Goal: Information Seeking & Learning: Learn about a topic

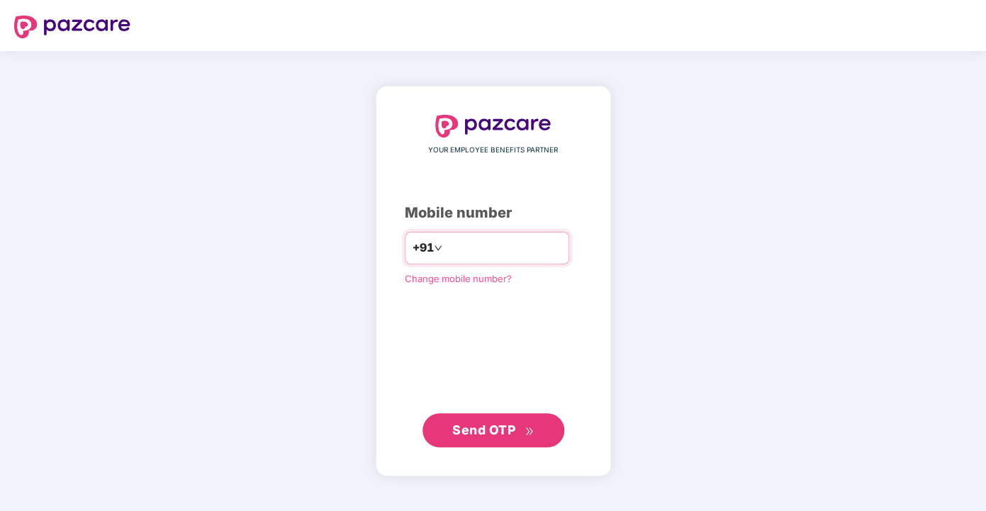
type input "**********"
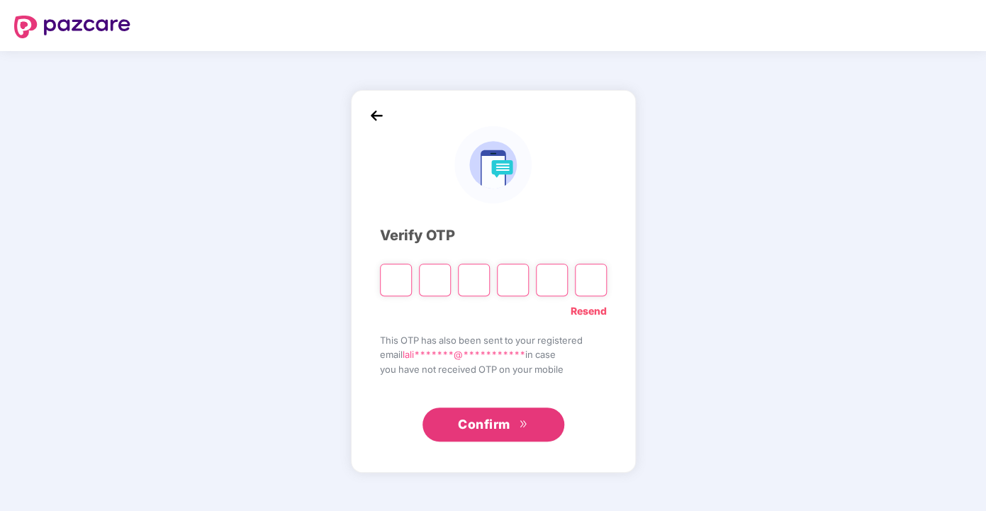
type input "*"
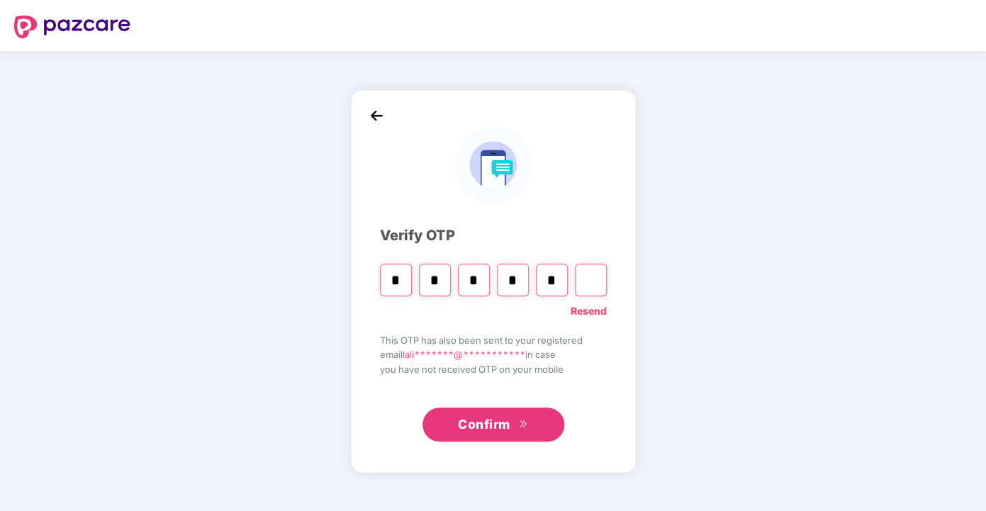
click at [405, 287] on input "*" at bounding box center [396, 280] width 32 height 33
click at [493, 278] on div "* * * * *" at bounding box center [493, 275] width 227 height 43
click at [479, 281] on input "*" at bounding box center [474, 280] width 32 height 33
type input "*"
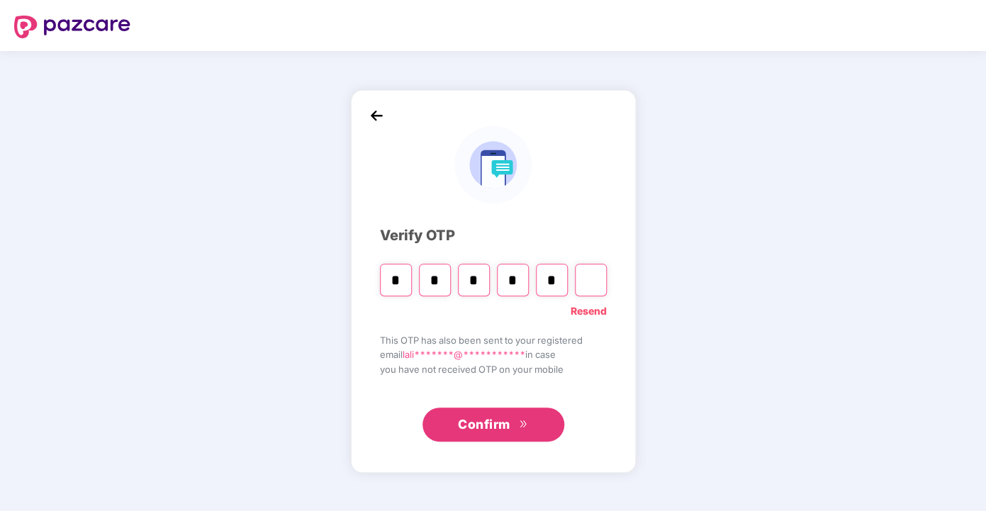
type input "*"
click at [519, 286] on input "*" at bounding box center [513, 280] width 32 height 33
type input "*"
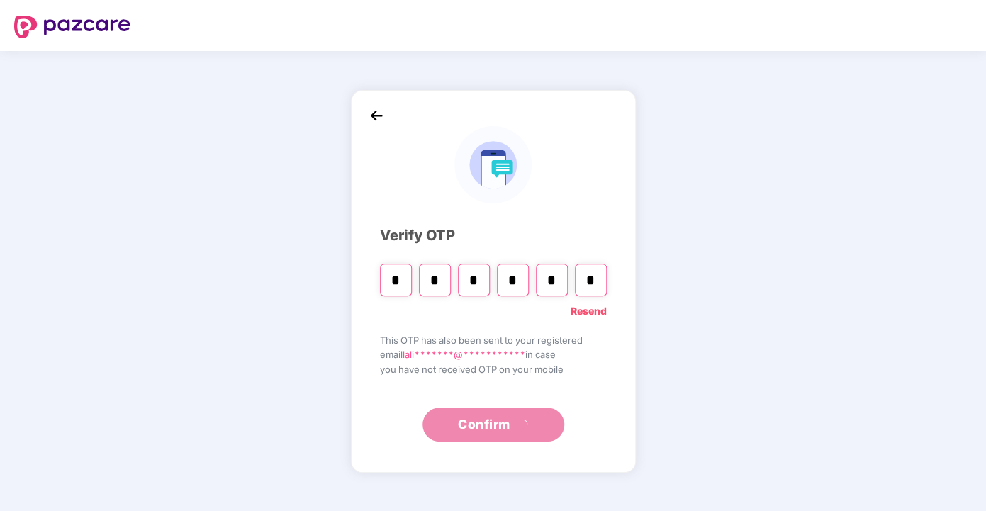
type input "*"
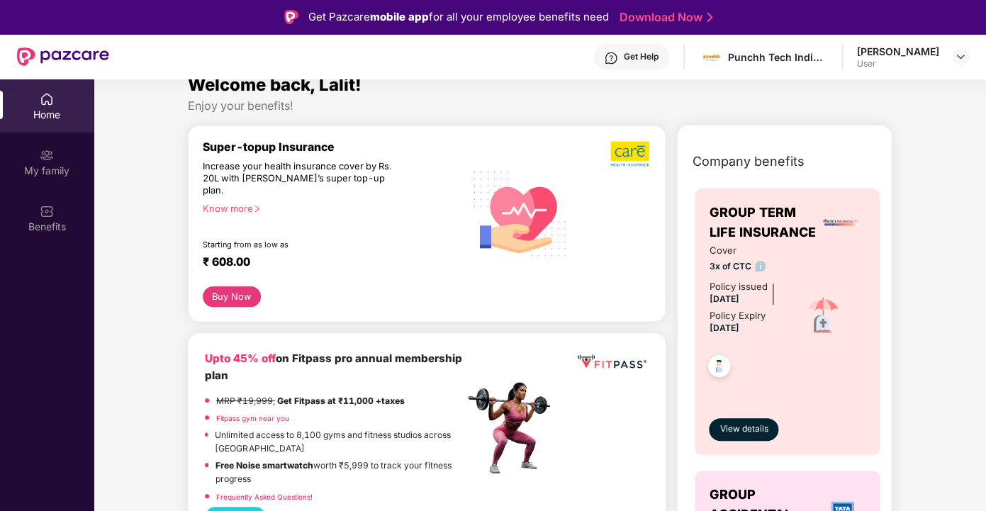
scroll to position [23, 0]
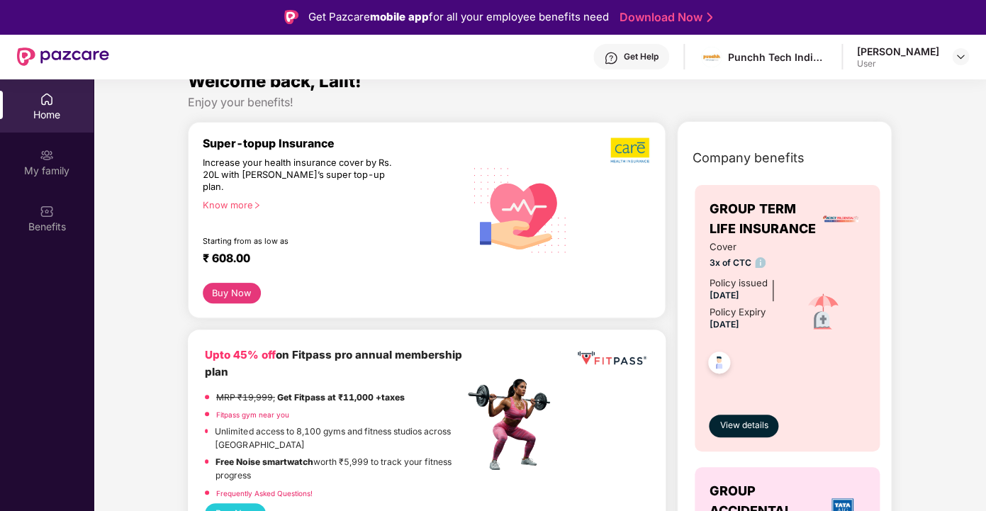
click at [733, 323] on span "[DATE]" at bounding box center [724, 324] width 30 height 11
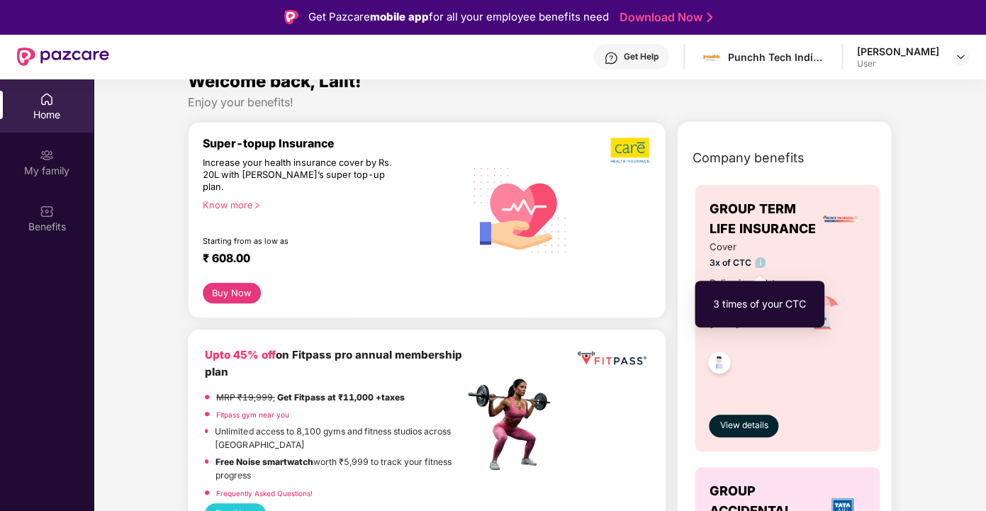
click at [761, 264] on img at bounding box center [760, 262] width 11 height 11
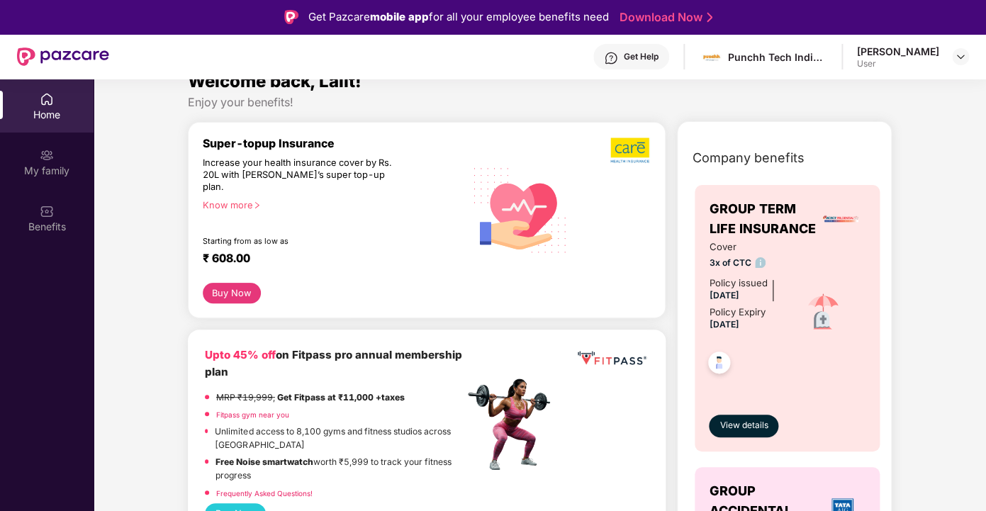
click at [814, 273] on div "Cover 3x of CTC Policy issued [DATE] Policy Expiry [DATE]" at bounding box center [787, 313] width 157 height 147
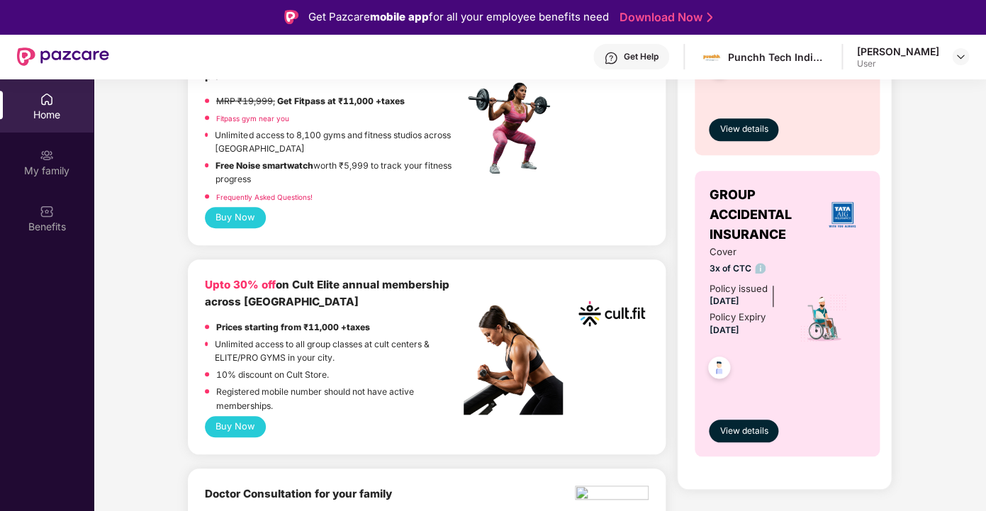
scroll to position [373, 0]
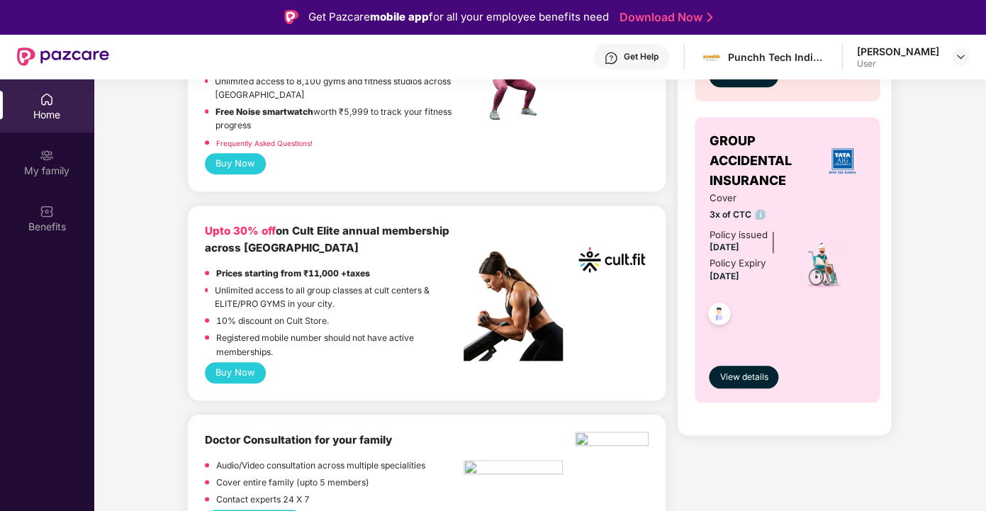
click at [725, 134] on span "GROUP ACCIDENTAL INSURANCE" at bounding box center [763, 161] width 109 height 60
click at [746, 179] on span "GROUP ACCIDENTAL INSURANCE" at bounding box center [763, 161] width 109 height 60
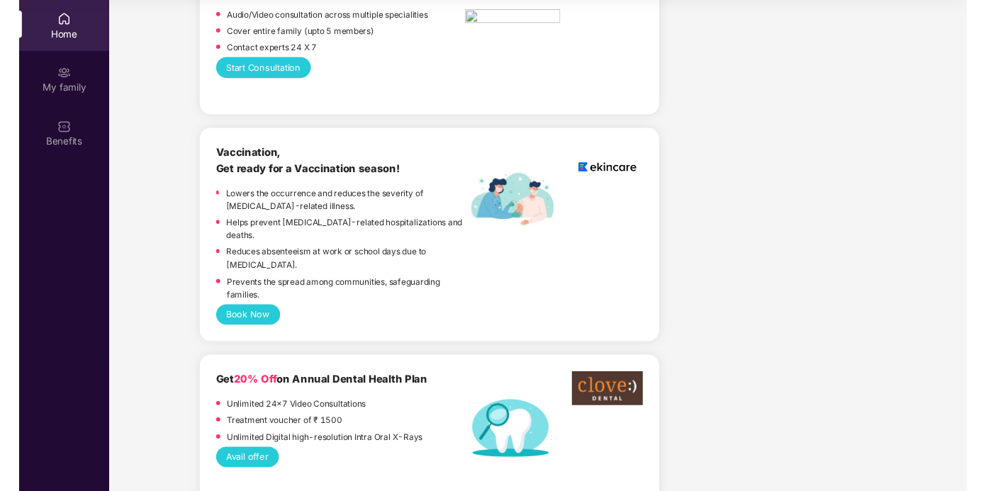
scroll to position [0, 0]
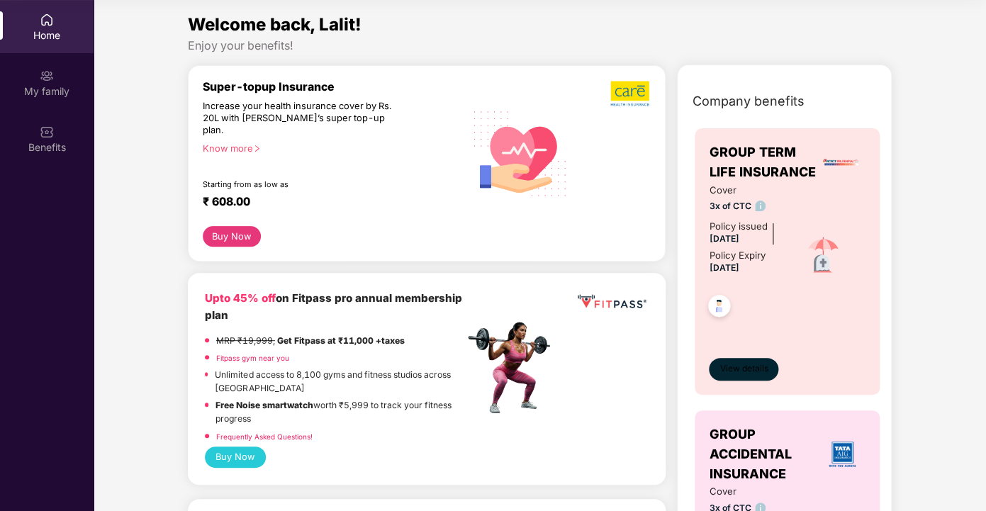
click at [737, 367] on span "View details" at bounding box center [744, 368] width 48 height 13
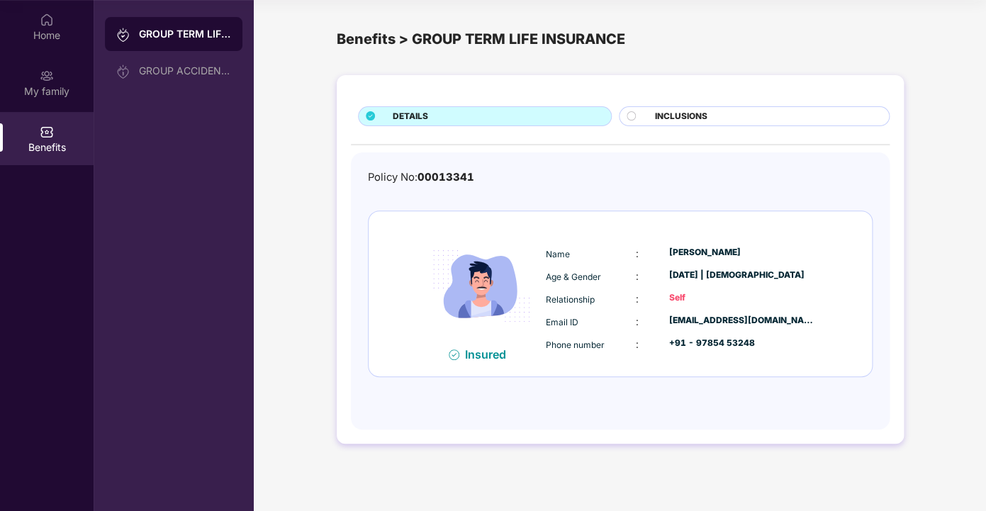
click at [627, 120] on icon at bounding box center [632, 116] width 10 height 10
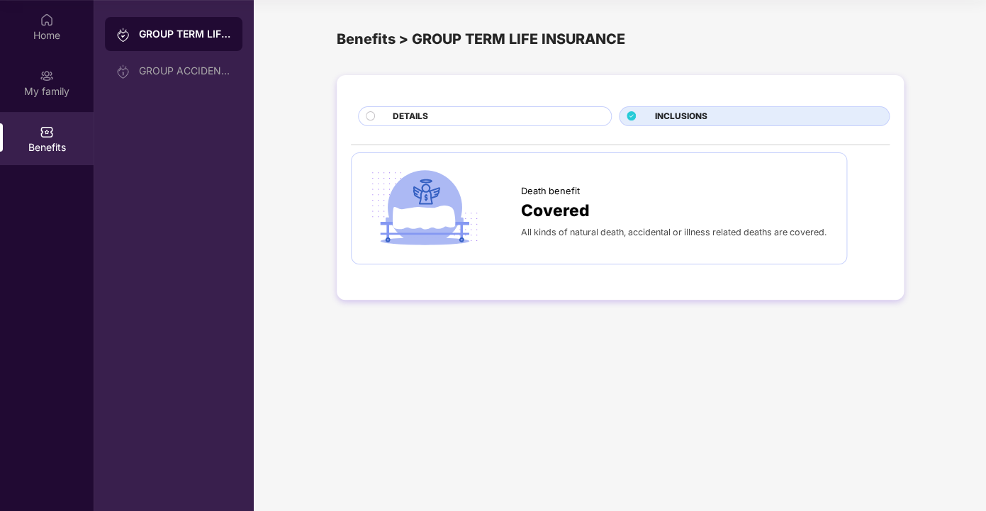
click at [533, 114] on div "DETAILS" at bounding box center [495, 118] width 218 height 16
